Goal: Task Accomplishment & Management: Complete application form

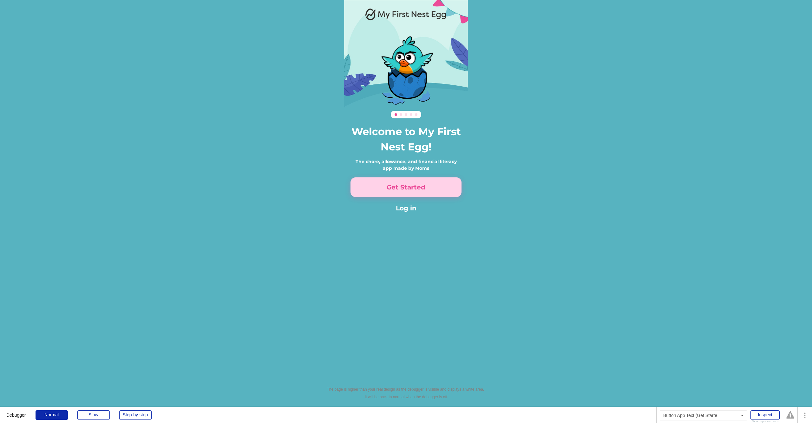
click at [401, 192] on button "Get Started" at bounding box center [405, 187] width 111 height 20
click at [424, 196] on button "Get Started" at bounding box center [405, 187] width 111 height 20
click at [421, 187] on button "Get Started" at bounding box center [405, 187] width 111 height 20
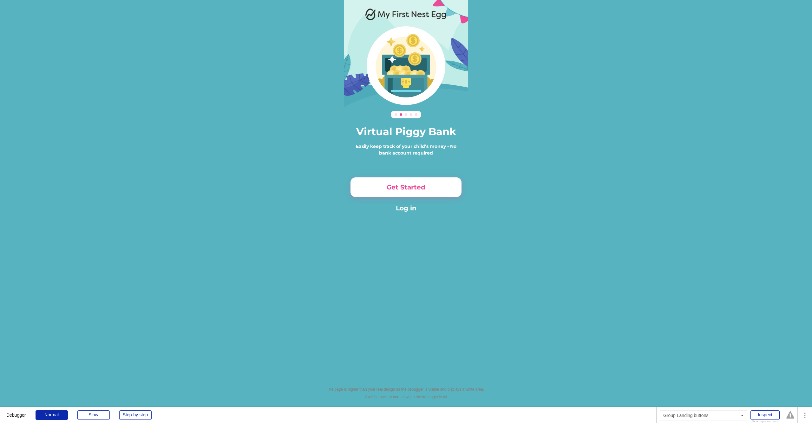
click at [421, 190] on button "Get Started" at bounding box center [405, 187] width 111 height 20
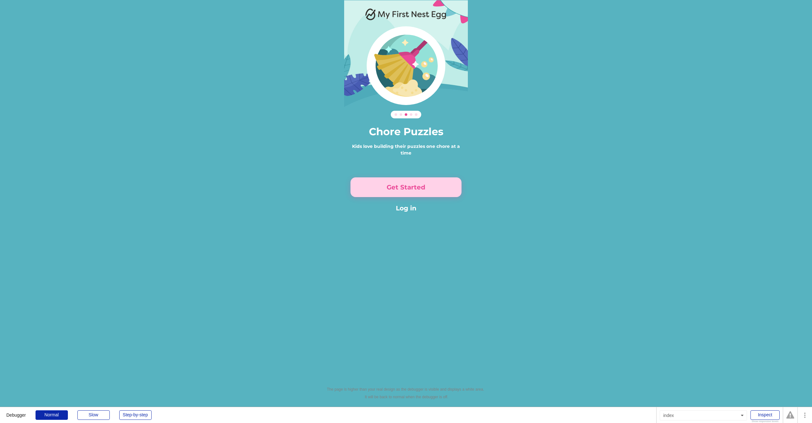
click at [421, 190] on button "Get Started" at bounding box center [405, 187] width 111 height 20
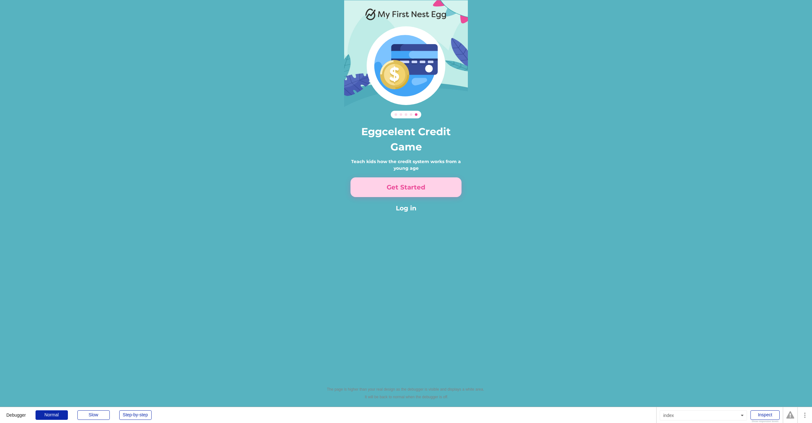
click at [421, 190] on button "Get Started" at bounding box center [405, 187] width 111 height 20
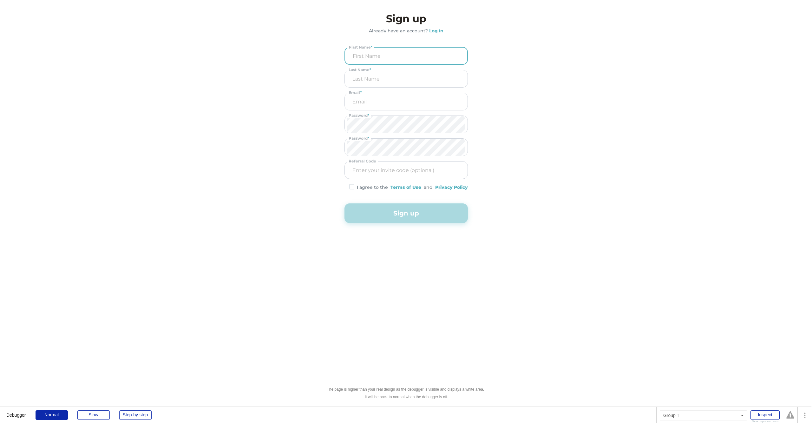
click at [377, 54] on input "input" at bounding box center [406, 56] width 118 height 16
type input "[PERSON_NAME]"
type input "demo"
type input "[PERSON_NAME][EMAIL_ADDRESS][DOMAIN_NAME]"
click at [354, 187] on img at bounding box center [351, 186] width 5 height 5
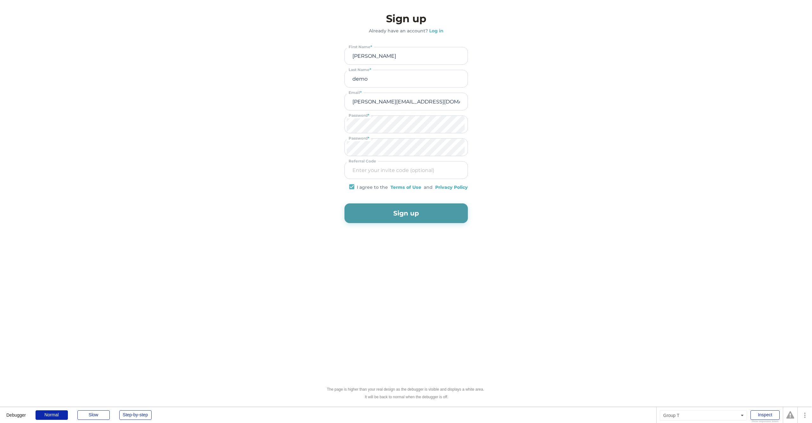
click at [378, 217] on button "Sign up" at bounding box center [405, 213] width 123 height 20
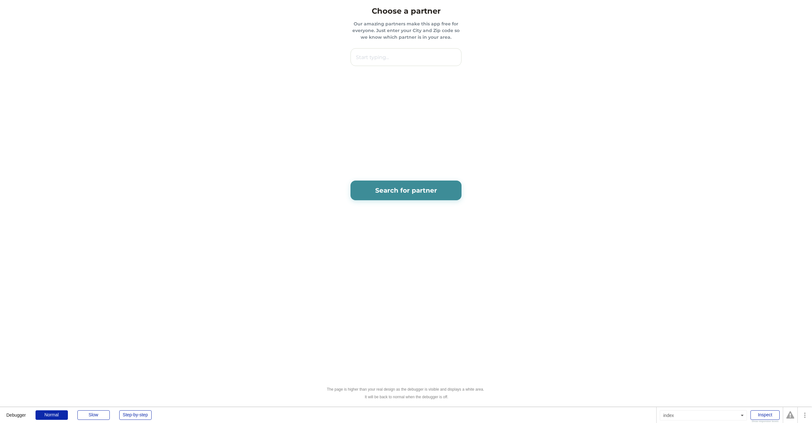
click at [396, 55] on input "text" at bounding box center [405, 57] width 111 height 18
paste input "91786"
type input "91786"
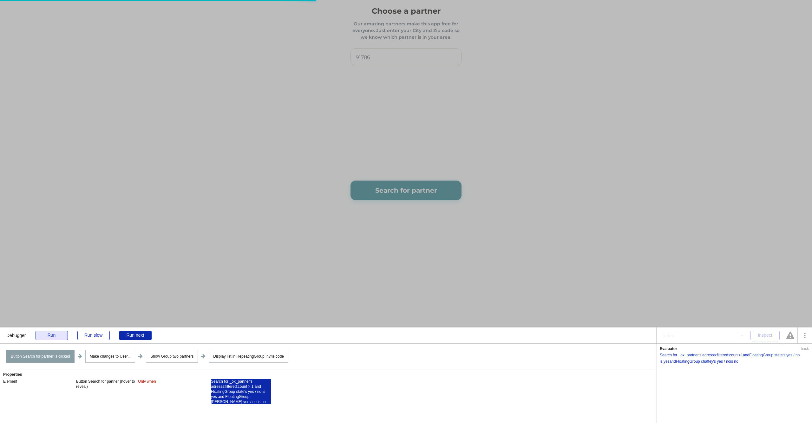
click at [63, 334] on div "Run" at bounding box center [52, 335] width 32 height 10
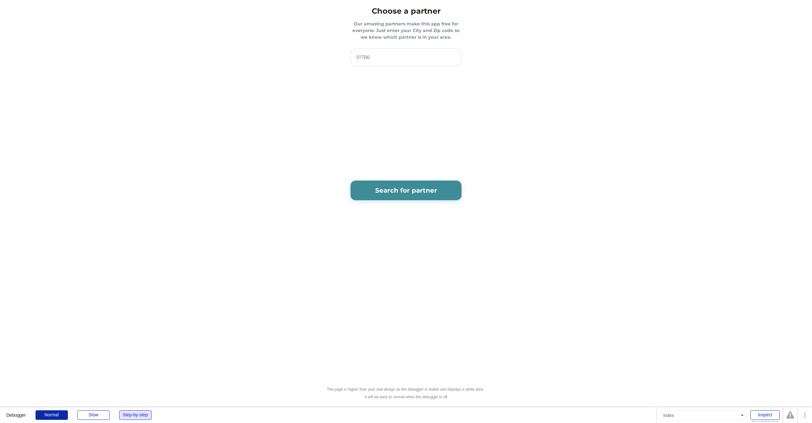
click at [131, 418] on div "Step-by-step" at bounding box center [135, 415] width 32 height 10
click at [386, 190] on button "Search for partner" at bounding box center [405, 190] width 111 height 20
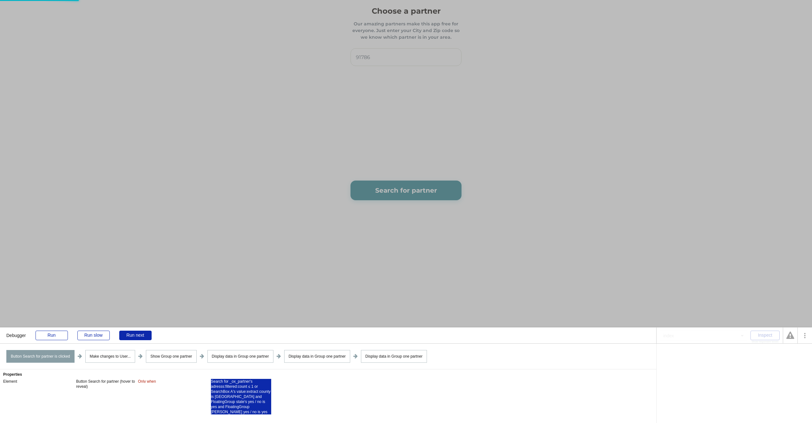
click at [240, 389] on div "Search for _ox_partner's adresss:filtered:count ≤ 1 or SearchBox A's value:extr…" at bounding box center [241, 397] width 60 height 36
click at [680, 355] on div "Search for _ox_partner's adresss" at bounding box center [688, 355] width 56 height 4
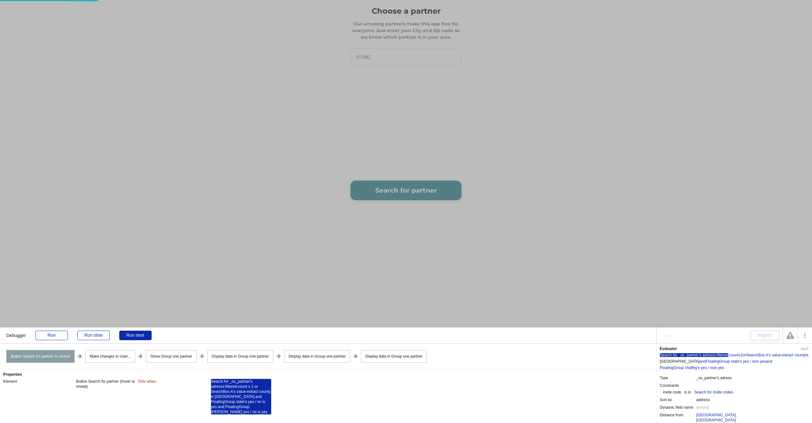
click at [718, 354] on div ":filtered" at bounding box center [721, 355] width 12 height 4
click at [736, 355] on div ":count" at bounding box center [733, 355] width 10 height 4
click at [740, 354] on div "≤" at bounding box center [739, 355] width 2 height 4
click at [54, 334] on div "Run" at bounding box center [52, 335] width 32 height 10
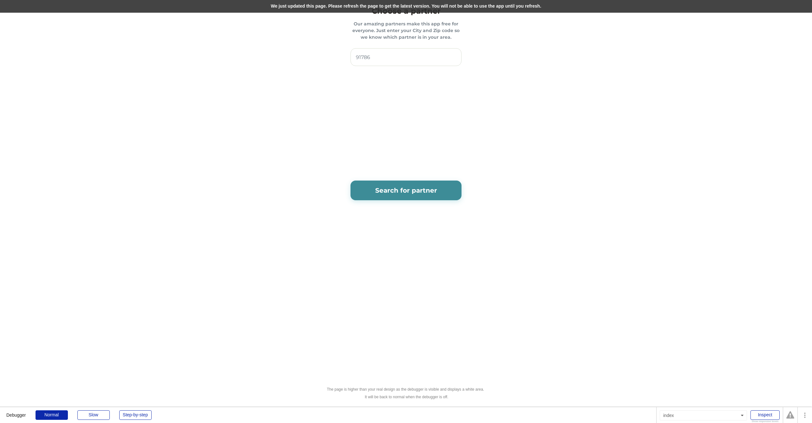
click at [224, 11] on div "We just updated this page. Please refresh the page to get the latest version. Y…" at bounding box center [406, 6] width 812 height 13
